Goal: Navigation & Orientation: Find specific page/section

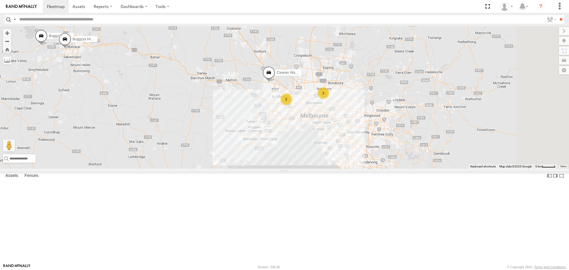
drag, startPoint x: 447, startPoint y: 181, endPoint x: 338, endPoint y: 155, distance: 111.8
click at [338, 155] on div "Buggzys HiAce #1 Buggzys HiAce #2 2 2 Cleaner Wagon #1" at bounding box center [284, 97] width 569 height 142
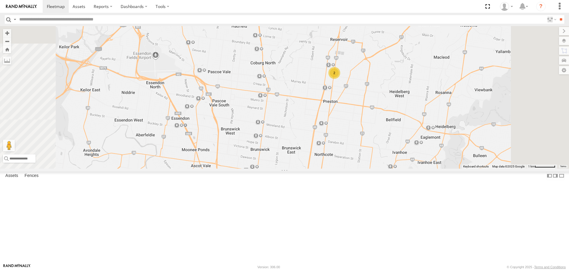
drag, startPoint x: 432, startPoint y: 100, endPoint x: 415, endPoint y: 148, distance: 51.2
click at [415, 148] on div "Buggzys HiAce #1 Buggzys HiAce #2 Cleaner Wagon #1 2" at bounding box center [284, 97] width 569 height 142
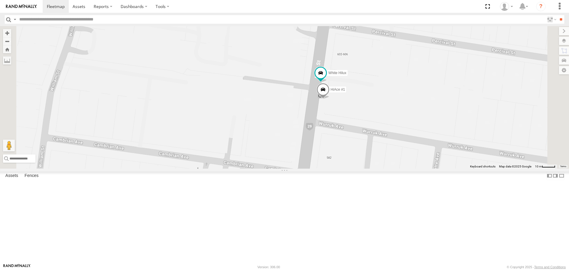
drag, startPoint x: 414, startPoint y: 144, endPoint x: 412, endPoint y: 152, distance: 8.3
click at [412, 152] on div "Buggzys HiAce #1 Buggzys HiAce #2 Cleaner Wagon #1 HiAce #1 White Hilux" at bounding box center [284, 97] width 569 height 142
